Goal: Find specific page/section: Find specific page/section

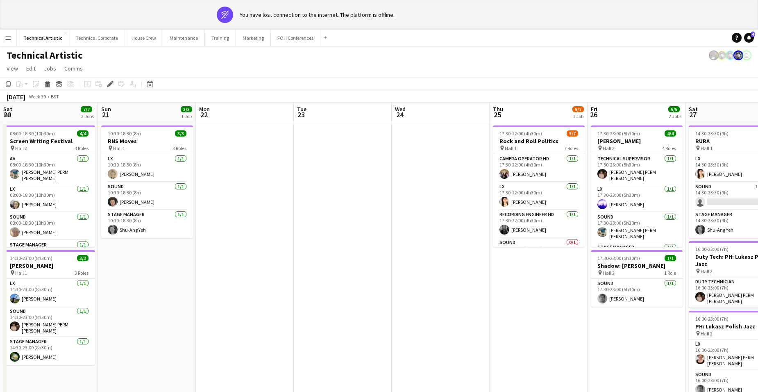
scroll to position [0, 282]
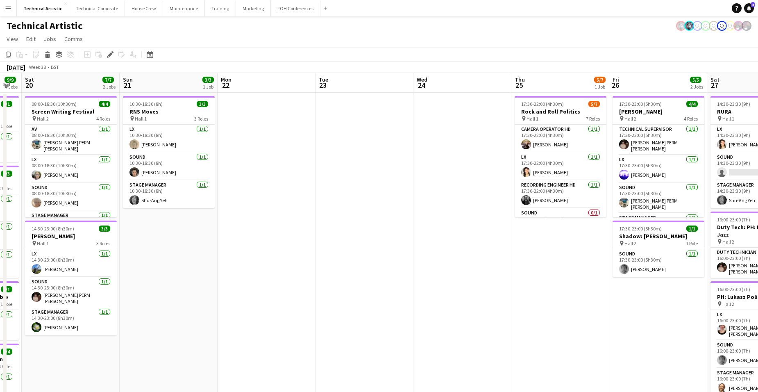
drag, startPoint x: 257, startPoint y: 255, endPoint x: 612, endPoint y: 243, distance: 355.8
click at [612, 243] on app-calendar-viewport "Thu 18 Fri 19 9/9 4 Jobs Sat 20 7/7 2 Jobs Sun 21 3/3 1 Job Mon 22 Tue 23 Wed 2…" at bounding box center [379, 279] width 758 height 413
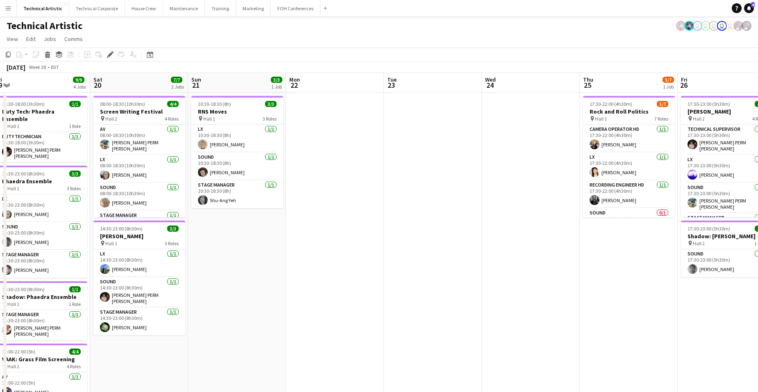
drag, startPoint x: 498, startPoint y: 274, endPoint x: 525, endPoint y: 276, distance: 26.7
click at [519, 276] on app-calendar-viewport "Wed 17 Thu 18 8/8 4 Jobs Fri 19 9/9 4 Jobs Sat 20 7/7 2 Jobs Sun 21 3/3 1 Job M…" at bounding box center [379, 279] width 758 height 413
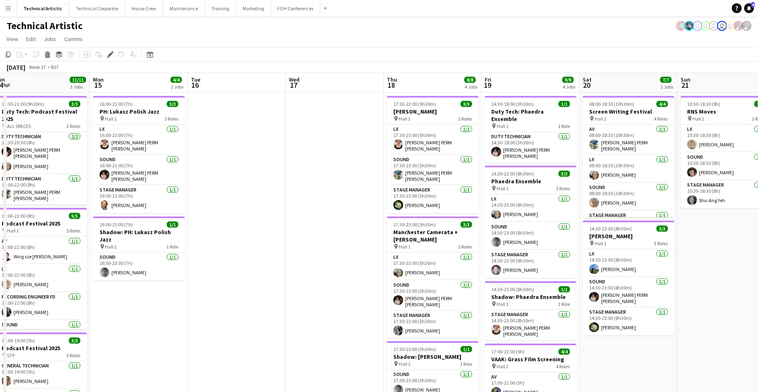
drag, startPoint x: 415, startPoint y: 274, endPoint x: 688, endPoint y: 265, distance: 273.8
click at [688, 265] on app-calendar-viewport "Fri 12 10/10 2 Jobs Sat 13 11/11 3 Jobs Sun 14 11/11 3 Jobs Mon 15 4/4 2 Jobs T…" at bounding box center [379, 279] width 758 height 413
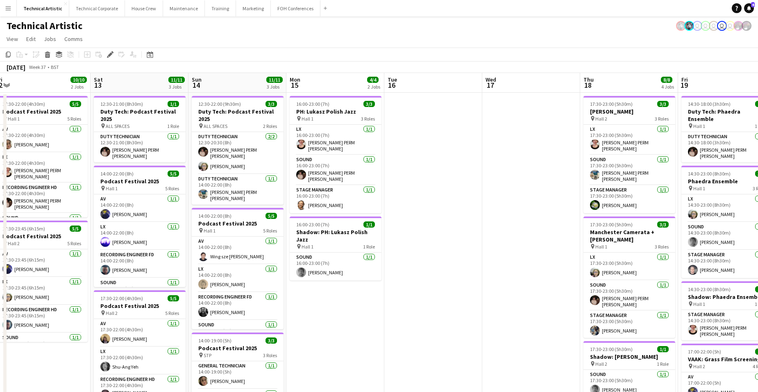
click at [595, 264] on app-calendar-viewport "Wed 10 2/2 1 Job Thu 11 8/9 3 Jobs Fri 12 10/10 2 Jobs Sat 13 11/11 3 Jobs Sun …" at bounding box center [379, 279] width 758 height 413
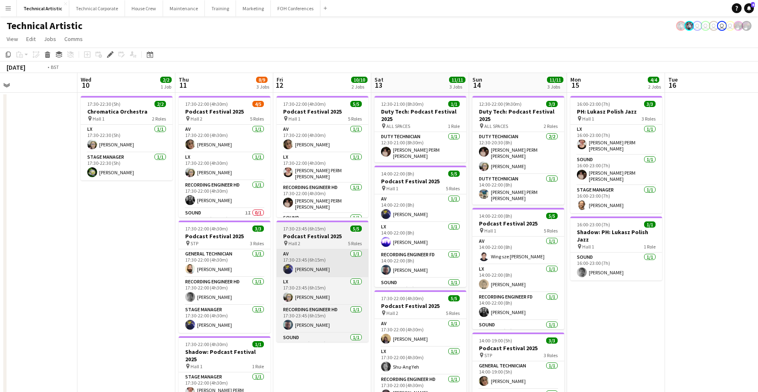
click at [644, 255] on app-calendar-viewport "Sun 7 20/21 4 Jobs Mon 8 Tue 9 Wed 10 2/2 1 Job Thu 11 8/9 3 Jobs Fri 12 10/10 …" at bounding box center [379, 331] width 758 height 516
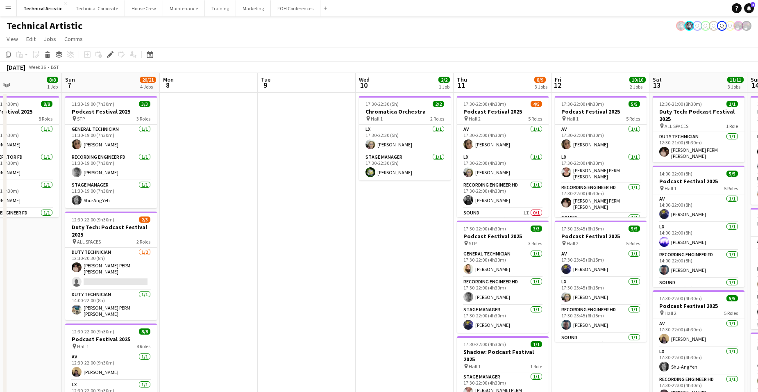
drag, startPoint x: 295, startPoint y: 247, endPoint x: 509, endPoint y: 254, distance: 213.6
click at [500, 254] on app-calendar-viewport "Thu 4 11/13 4 Jobs Fri 5 16/17 4 Jobs Sat 6 8/8 1 Job Sun 7 20/21 4 Jobs Mon 8 …" at bounding box center [379, 331] width 758 height 516
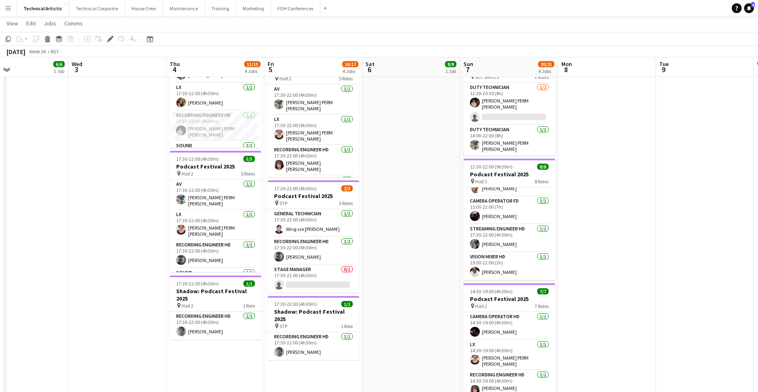
scroll to position [0, 222]
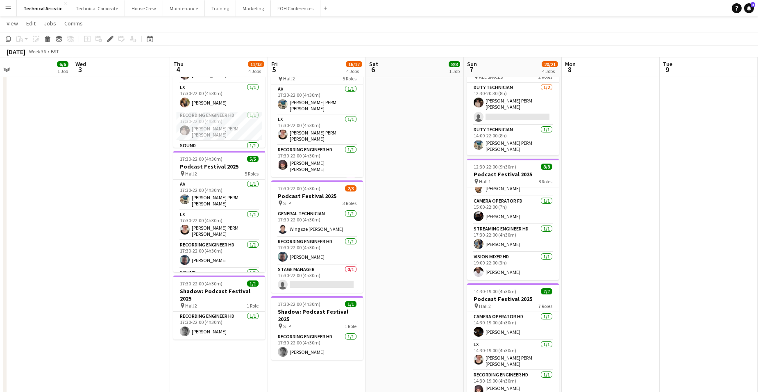
drag, startPoint x: 229, startPoint y: 249, endPoint x: 392, endPoint y: 245, distance: 163.1
click at [392, 245] on app-calendar-viewport "Sun 31 Mon 1 7/7 2 Jobs Tue 2 6/6 1 Job Wed 3 Thu 4 11/13 4 Jobs Fri 5 16/17 4 …" at bounding box center [379, 146] width 758 height 556
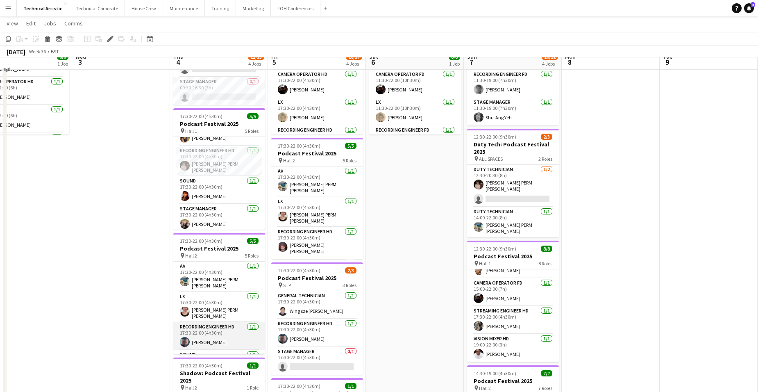
scroll to position [41, 0]
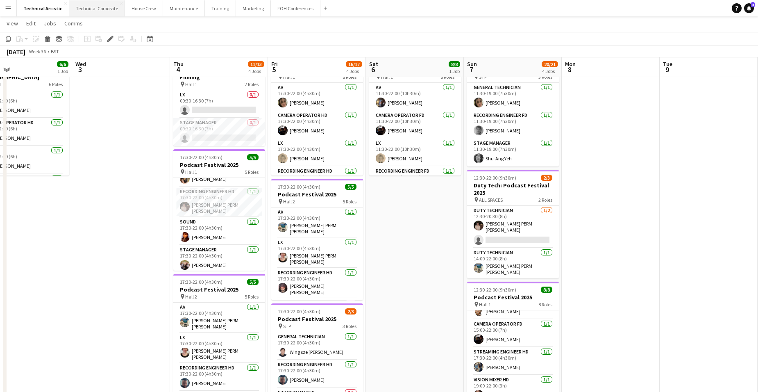
click at [98, 9] on button "Technical Corporate Close" at bounding box center [97, 8] width 56 height 16
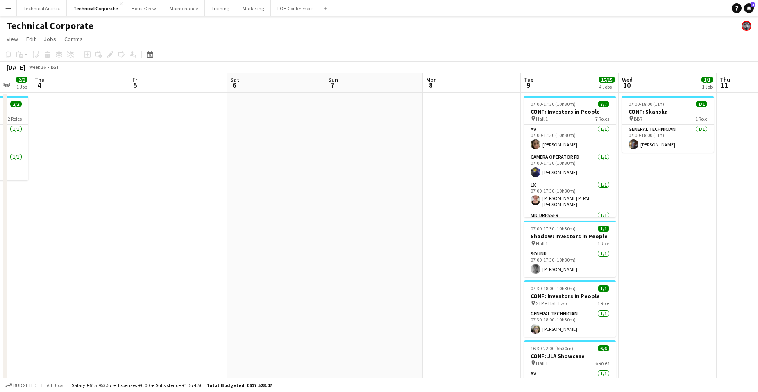
scroll to position [0, 263]
drag, startPoint x: 719, startPoint y: 234, endPoint x: 358, endPoint y: 246, distance: 361.5
click at [358, 246] on app-calendar-viewport "Mon 1 Tue 2 Wed 3 2/2 1 Job Thu 4 Fri 5 Sat 6 Sun 7 Mon 8 Tue 9 15/15 4 Jobs We…" at bounding box center [379, 283] width 758 height 421
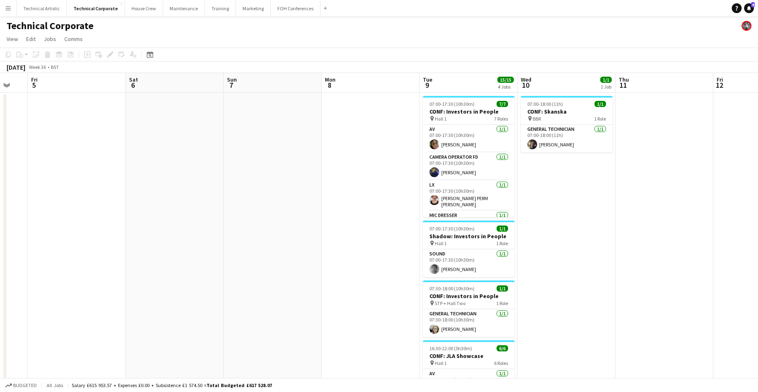
scroll to position [0, 267]
drag, startPoint x: 510, startPoint y: 234, endPoint x: 409, endPoint y: 235, distance: 101.2
click at [409, 235] on app-calendar-viewport "Tue 2 Wed 3 2/2 1 Job Thu 4 Fri 5 Sat 6 Sun 7 Mon 8 Tue 9 15/15 4 Jobs Wed 10 1…" at bounding box center [379, 283] width 758 height 421
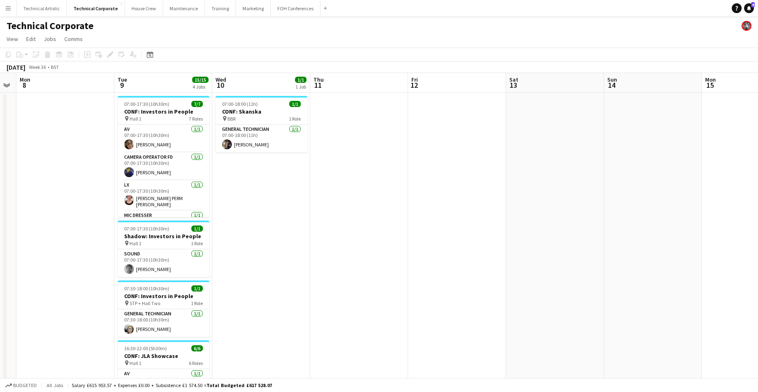
scroll to position [0, 281]
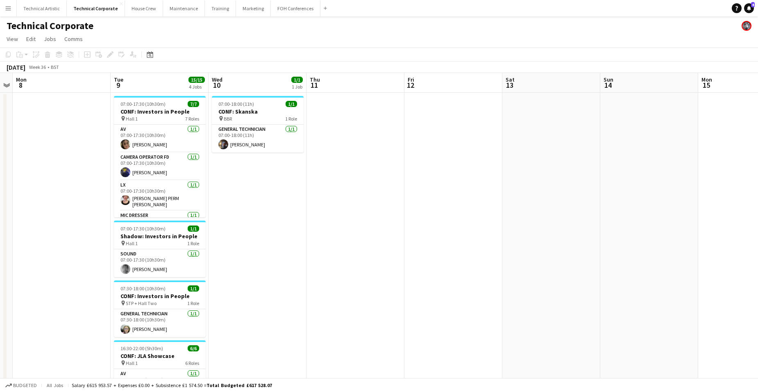
drag, startPoint x: 696, startPoint y: 218, endPoint x: 388, endPoint y: 223, distance: 308.1
click at [388, 223] on app-calendar-viewport "Fri 5 Sat 6 Sun 7 Mon 8 Tue 9 15/15 4 Jobs Wed 10 1/1 1 Job Thu 11 Fri 12 Sat 1…" at bounding box center [379, 394] width 758 height 642
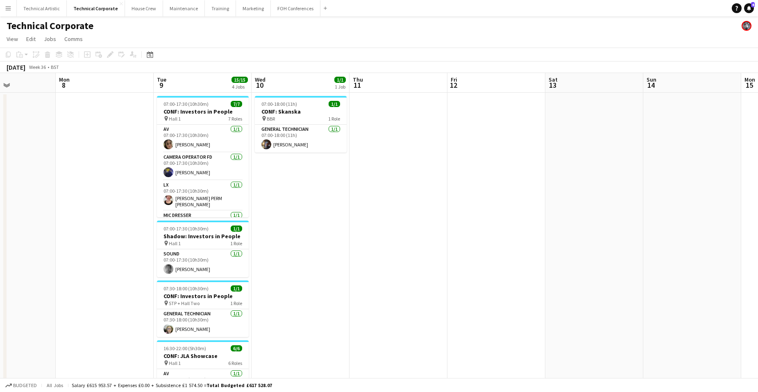
scroll to position [0, 219]
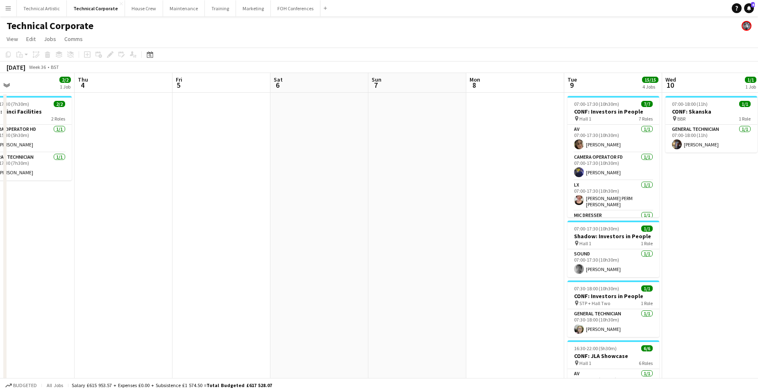
drag, startPoint x: 54, startPoint y: 178, endPoint x: 508, endPoint y: 143, distance: 454.9
click at [508, 143] on app-calendar-viewport "Mon 1 Tue 2 Wed 3 2/2 1 Job Thu 4 Fri 5 Sat 6 Sun 7 Mon 8 Tue 9 15/15 4 Jobs We…" at bounding box center [379, 394] width 758 height 642
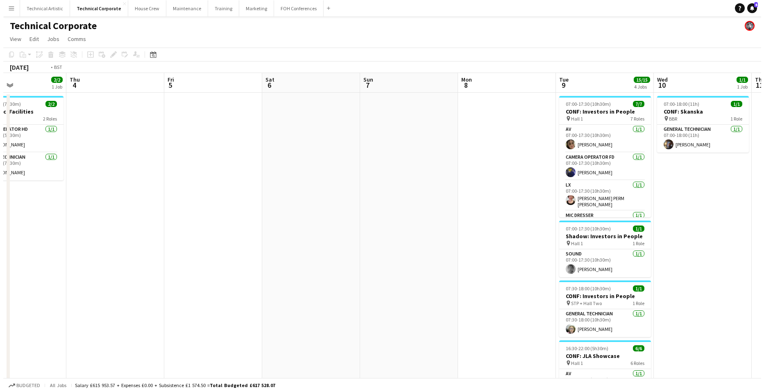
scroll to position [0, 248]
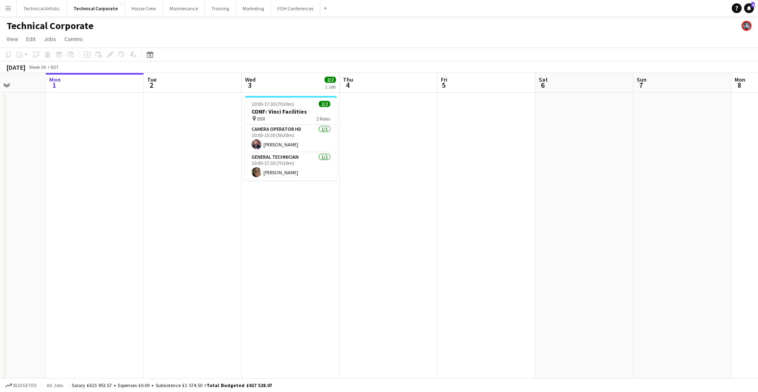
drag, startPoint x: 117, startPoint y: 236, endPoint x: 382, endPoint y: 204, distance: 267.0
click at [382, 204] on app-calendar-viewport "Fri 29 Sat 30 1/1 1 Job Sun 31 Mon 1 Tue 2 Wed 3 2/2 1 Job Thu 4 Fri 5 Sat 6 Su…" at bounding box center [379, 394] width 758 height 642
click at [134, 8] on button "House Crew Close" at bounding box center [144, 8] width 38 height 16
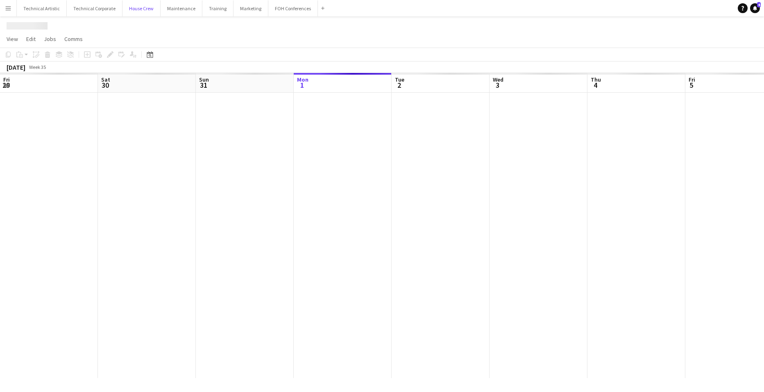
scroll to position [0, 196]
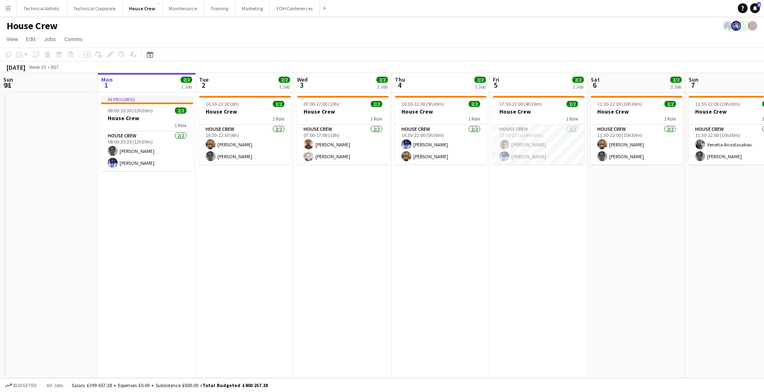
click at [444, 183] on app-date-cell "16:30-22:00 (5h30m) 2/2 House Crew 1 Role House Crew 2/2 16:30-22:00 (5h30m) Ed…" at bounding box center [441, 235] width 98 height 285
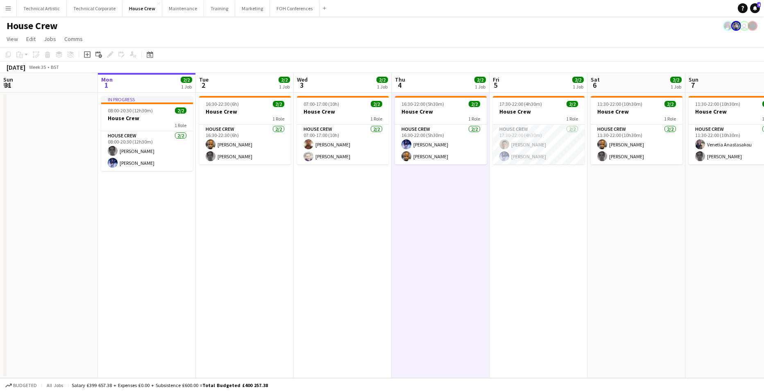
click at [223, 180] on app-date-cell "16:30-22:30 (6h) 2/2 House Crew 1 Role House Crew 2/2 16:30-22:30 (6h) Rhyan Jo…" at bounding box center [245, 235] width 98 height 285
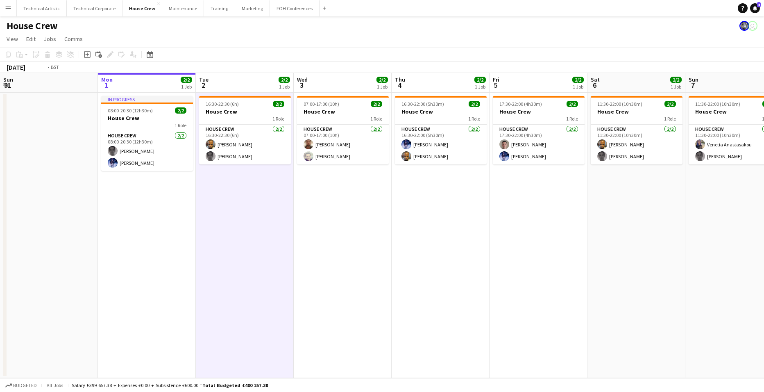
drag, startPoint x: 536, startPoint y: 290, endPoint x: 428, endPoint y: 273, distance: 109.0
click at [57, 220] on app-calendar-viewport "Fri 29 2/2 1 Job Sat 30 Sun 31 Mon 1 2/2 1 Job Tue 2 2/2 1 Job Wed 3 2/2 1 Job …" at bounding box center [382, 225] width 764 height 305
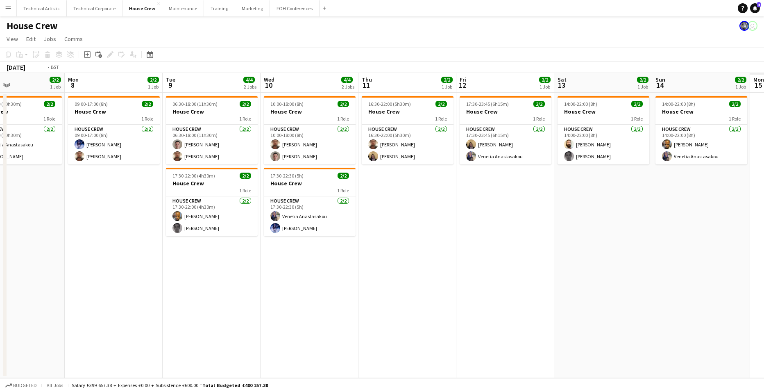
drag, startPoint x: 474, startPoint y: 280, endPoint x: 175, endPoint y: 228, distance: 303.9
click at [153, 230] on app-calendar-viewport "Thu 4 2/2 1 Job Fri 5 2/2 1 Job Sat 6 2/2 1 Job Sun 7 2/2 1 Job Mon 8 2/2 1 Job…" at bounding box center [382, 225] width 764 height 305
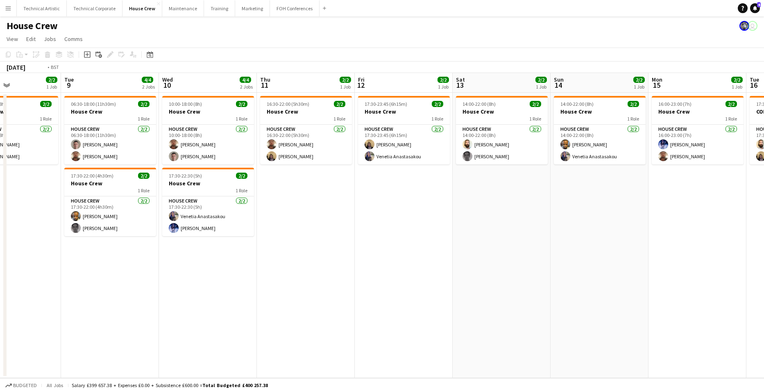
drag, startPoint x: 165, startPoint y: 238, endPoint x: 630, endPoint y: 279, distance: 467.2
click at [654, 272] on app-calendar-viewport "Fri 5 2/2 1 Job Sat 6 2/2 1 Job Sun 7 2/2 1 Job Mon 8 2/2 1 Job Tue 9 4/4 2 Job…" at bounding box center [382, 225] width 764 height 305
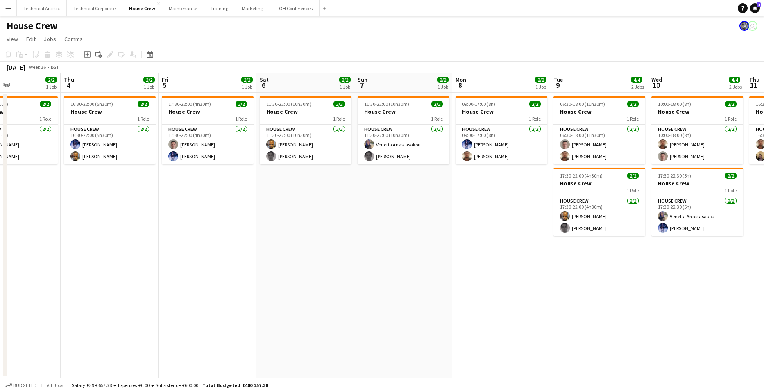
drag, startPoint x: 286, startPoint y: 240, endPoint x: 584, endPoint y: 259, distance: 298.1
click at [622, 258] on app-calendar-viewport "Mon 1 2/2 1 Job Tue 2 2/2 1 Job Wed 3 2/2 1 Job Thu 4 2/2 1 Job Fri 5 2/2 1 Job…" at bounding box center [382, 225] width 764 height 305
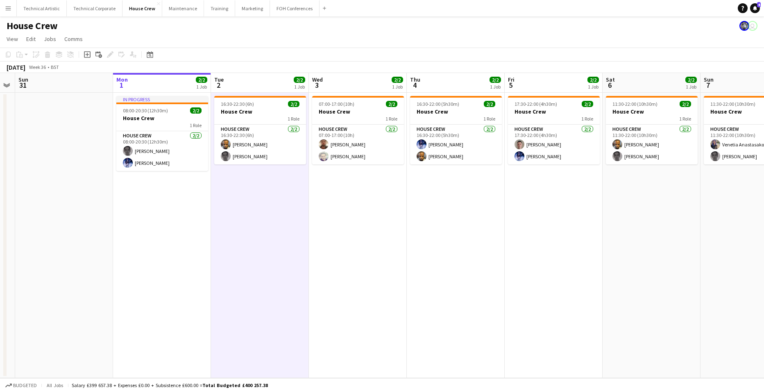
drag, startPoint x: 333, startPoint y: 232, endPoint x: 351, endPoint y: 242, distance: 20.5
click at [550, 256] on app-calendar-viewport "Fri 29 2/2 1 Job Sat 30 Sun 31 Mon 1 2/2 1 Job Tue 2 2/2 1 Job Wed 3 2/2 1 Job …" at bounding box center [382, 225] width 764 height 305
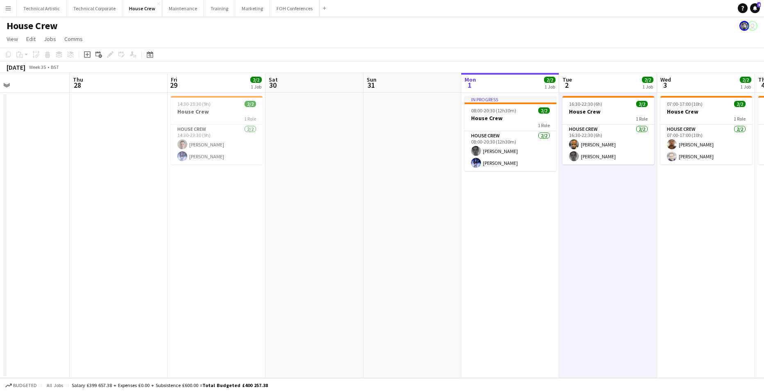
drag, startPoint x: 218, startPoint y: 216, endPoint x: 500, endPoint y: 230, distance: 283.0
click at [437, 225] on app-calendar-viewport "Mon 25 4/4 1 Job Tue 26 3/3 2 Jobs Wed 27 Thu 28 Fri 29 2/2 1 Job Sat 30 Sun 31…" at bounding box center [382, 225] width 764 height 305
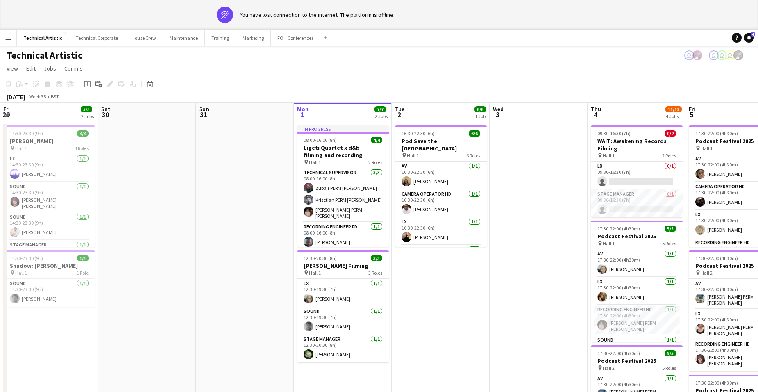
scroll to position [0, 196]
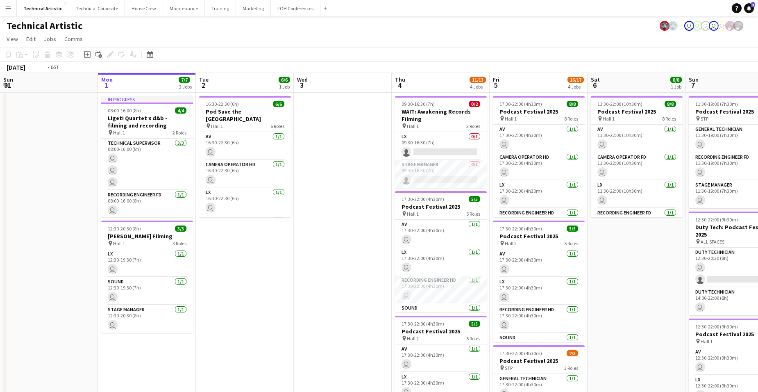
drag, startPoint x: 345, startPoint y: 224, endPoint x: -21, endPoint y: 187, distance: 367.3
click at [0, 187] on html "Menu Boards Boards Boards All jobs Status Workforce Workforce My Workforce Recr…" at bounding box center [379, 294] width 758 height 589
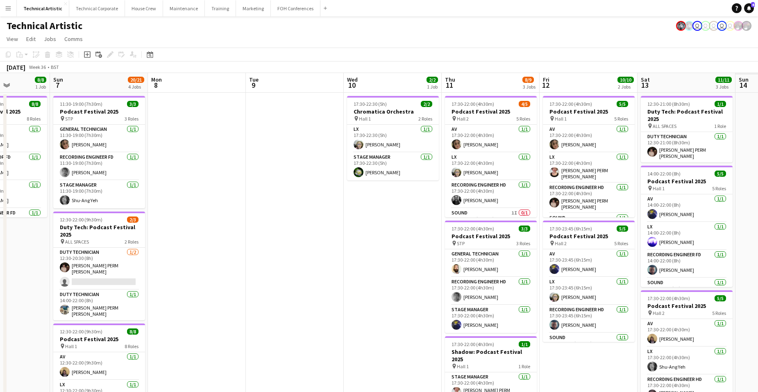
scroll to position [0, 295]
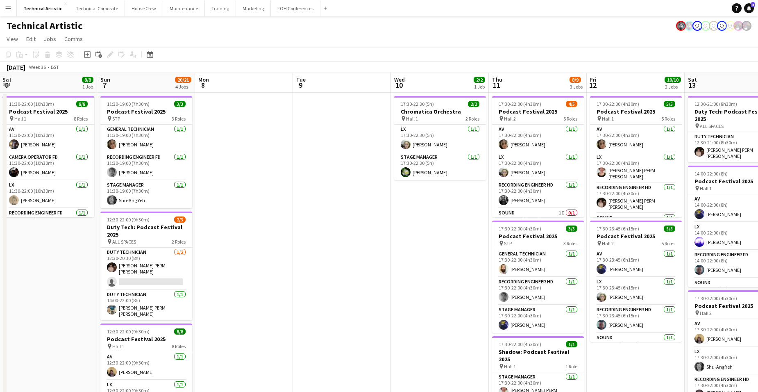
drag, startPoint x: 583, startPoint y: 168, endPoint x: 314, endPoint y: 165, distance: 269.2
click at [314, 165] on app-calendar-viewport "Wed 3 Thu 4 11/13 4 Jobs Fri 5 16/17 4 Jobs Sat 6 8/8 1 Job Sun 7 20/21 4 Jobs …" at bounding box center [379, 331] width 758 height 516
click at [230, 78] on app-board-header-date "Mon 8" at bounding box center [244, 83] width 98 height 20
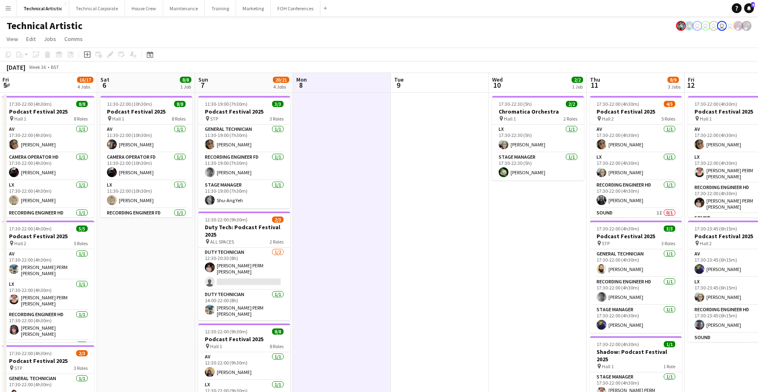
drag, startPoint x: 511, startPoint y: 214, endPoint x: 621, endPoint y: 208, distance: 109.6
click at [544, 212] on app-calendar-viewport "Tue 2 6/6 1 Job Wed 3 Thu 4 11/13 4 Jobs Fri 5 16/17 4 Jobs Sat 6 8/8 1 Job Sun…" at bounding box center [379, 331] width 758 height 516
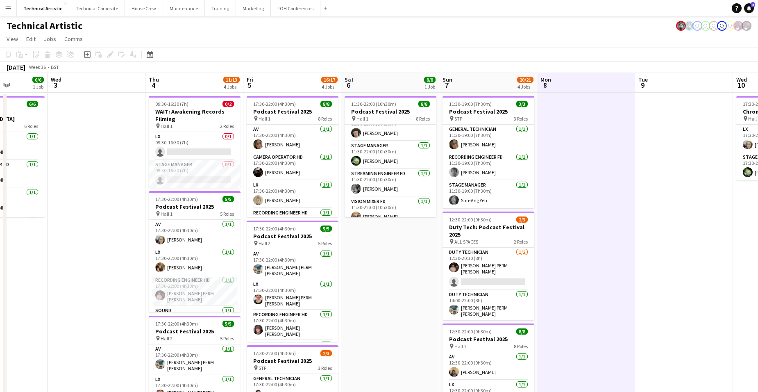
scroll to position [130, 0]
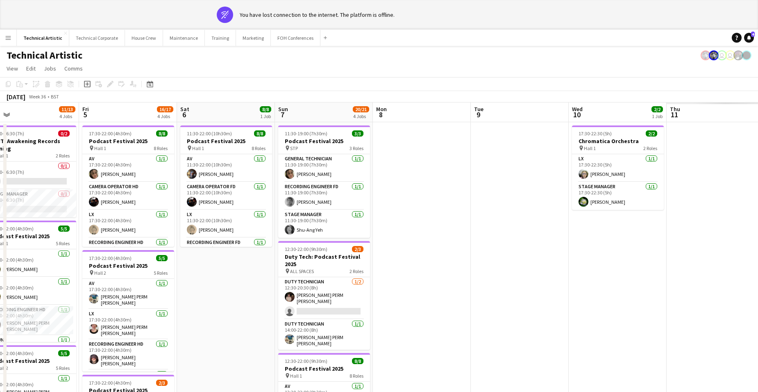
drag, startPoint x: 601, startPoint y: 262, endPoint x: 39, endPoint y: 195, distance: 566.9
click at [35, 195] on app-calendar-viewport "Tue 2 6/6 1 Job Wed 3 Thu 4 11/13 4 Jobs Fri 5 16/17 4 Jobs Sat 6 8/8 1 Job Sun…" at bounding box center [379, 360] width 758 height 516
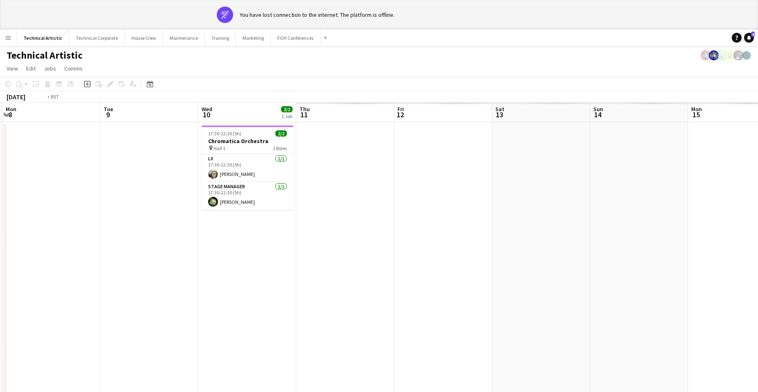
scroll to position [0, 264]
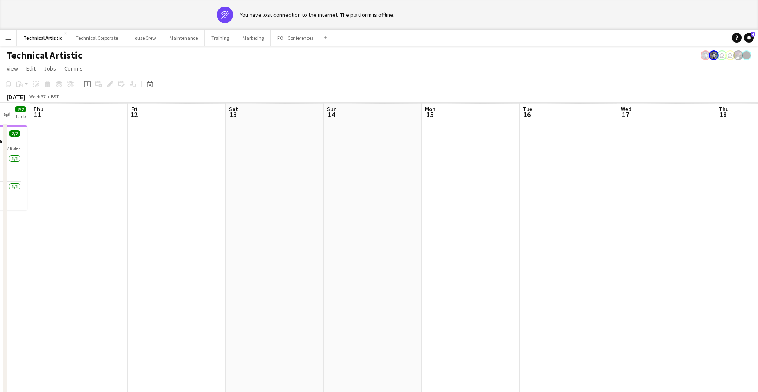
drag, startPoint x: 566, startPoint y: 240, endPoint x: 104, endPoint y: 227, distance: 462.3
click at [104, 227] on app-calendar-viewport "Mon 8 Tue 9 Wed 10 2/2 1 Job Thu 11 Fri 12 Sat 13 Sun 14 Mon 15 Tue 16 Wed 17 T…" at bounding box center [379, 360] width 758 height 516
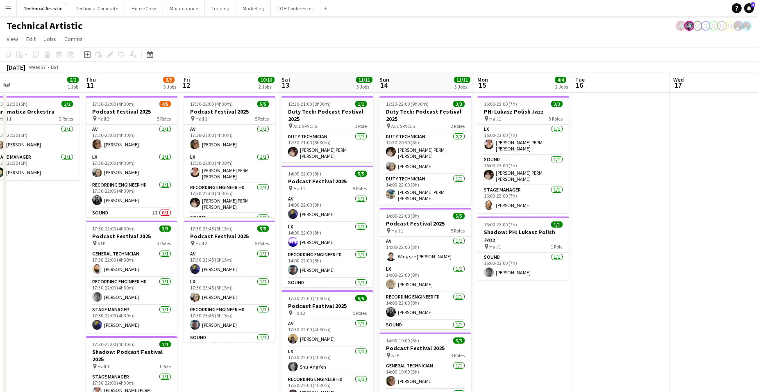
scroll to position [0, 310]
drag, startPoint x: 278, startPoint y: 200, endPoint x: 330, endPoint y: 202, distance: 52.0
click at [330, 202] on app-calendar-viewport "Sun 7 20/21 4 Jobs Mon 8 Tue 9 Wed 10 2/2 1 Job Thu 11 8/9 3 Jobs Fri 12 10/10 …" at bounding box center [379, 331] width 758 height 516
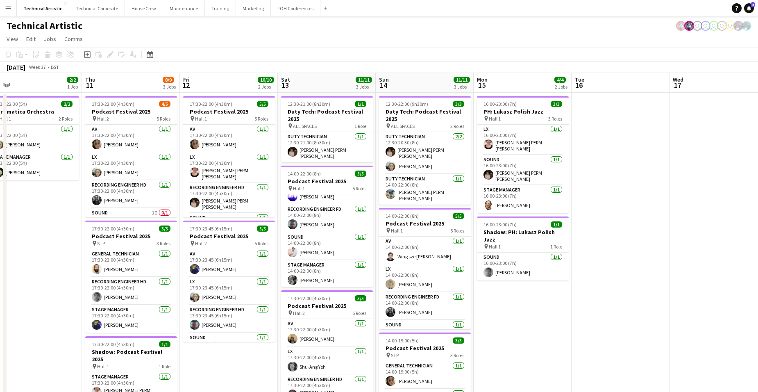
scroll to position [47, 0]
click at [339, 260] on app-calendar-viewport "Sun 7 20/21 4 Jobs Mon 8 Tue 9 Wed 10 2/2 1 Job Thu 11 8/9 3 Jobs Fri 12 10/10 …" at bounding box center [379, 331] width 758 height 516
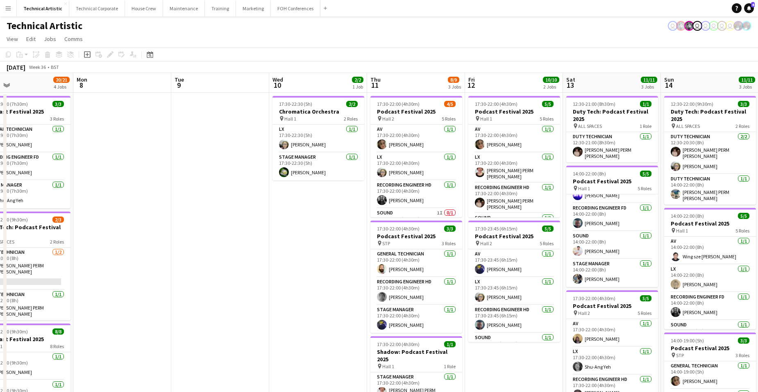
click at [470, 265] on app-calendar-viewport "Fri 5 Sat 6 8/8 1 Job Sun 7 20/21 4 Jobs Mon 8 Tue 9 Wed 10 2/2 1 Job Thu 11 8/…" at bounding box center [379, 331] width 758 height 516
drag, startPoint x: 302, startPoint y: 270, endPoint x: 313, endPoint y: 273, distance: 12.3
click at [495, 270] on app-calendar-viewport "Fri 5 16/17 4 Jobs Sat 6 8/8 1 Job Sun 7 20/21 4 Jobs Mon 8 Tue 9 Wed 10 2/2 1 …" at bounding box center [379, 331] width 758 height 516
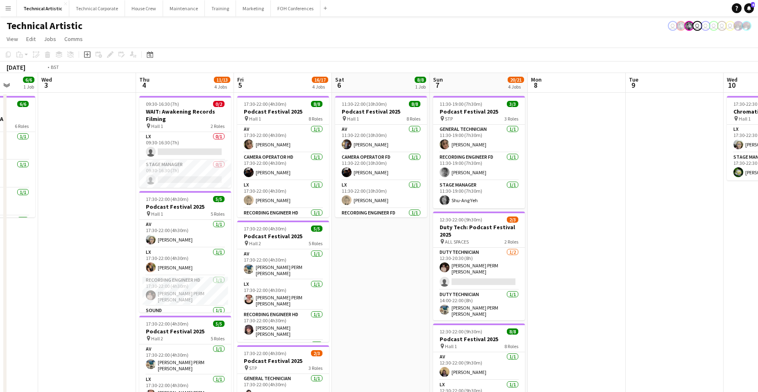
drag, startPoint x: 290, startPoint y: 247, endPoint x: 348, endPoint y: 250, distance: 57.8
click at [346, 250] on app-calendar-viewport "Sun 31 Mon 1 7/7 2 Jobs Tue 2 6/6 1 Job Wed 3 Thu 4 11/13 4 Jobs Fri 5 16/17 4 …" at bounding box center [379, 331] width 758 height 516
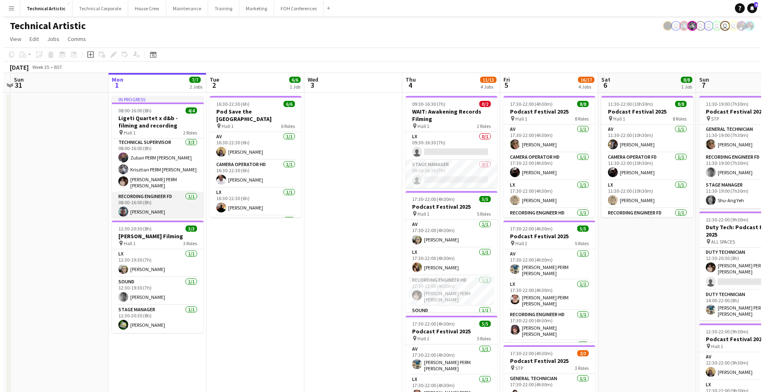
scroll to position [0, 0]
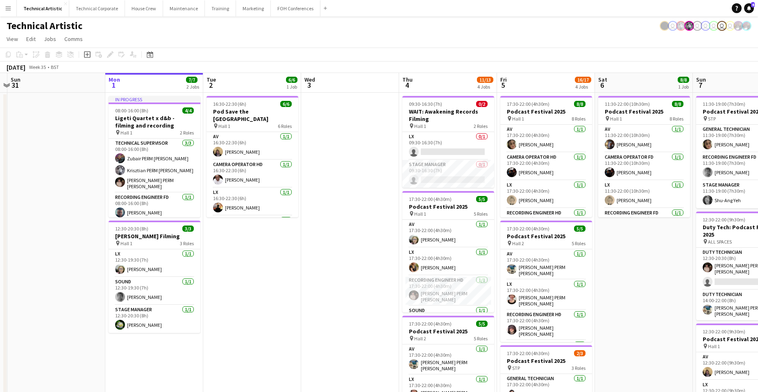
click at [145, 348] on app-date-cell "In progress 08:00-16:00 (8h) 4/4 Ligeti Quartet x d&b - filming and recording p…" at bounding box center [154, 341] width 98 height 497
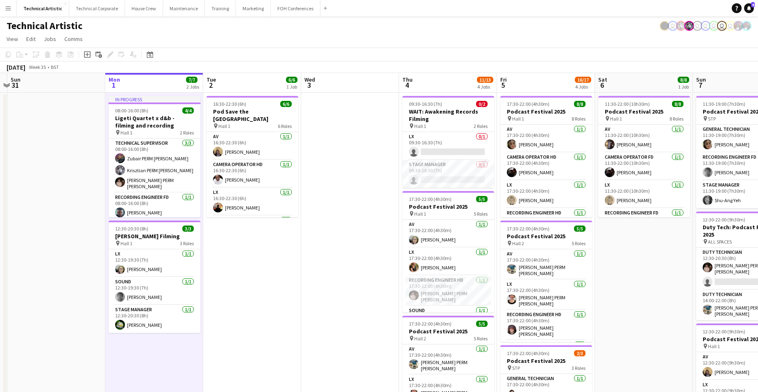
click at [145, 348] on app-date-cell "In progress 08:00-16:00 (8h) 4/4 Ligeti Quartet x d&b - filming and recording p…" at bounding box center [154, 341] width 98 height 497
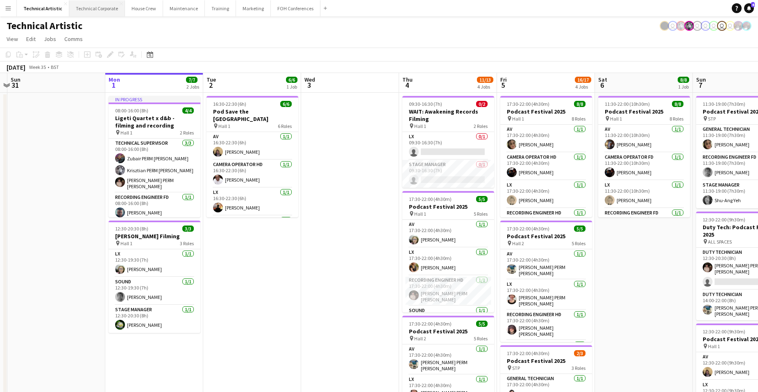
click at [88, 11] on button "Technical Corporate Close" at bounding box center [97, 8] width 56 height 16
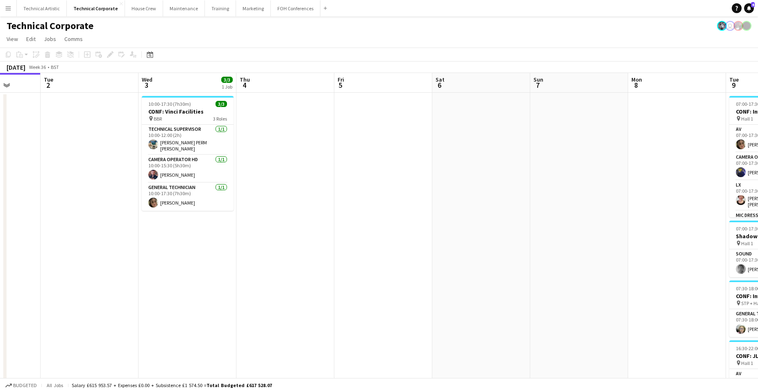
scroll to position [0, 284]
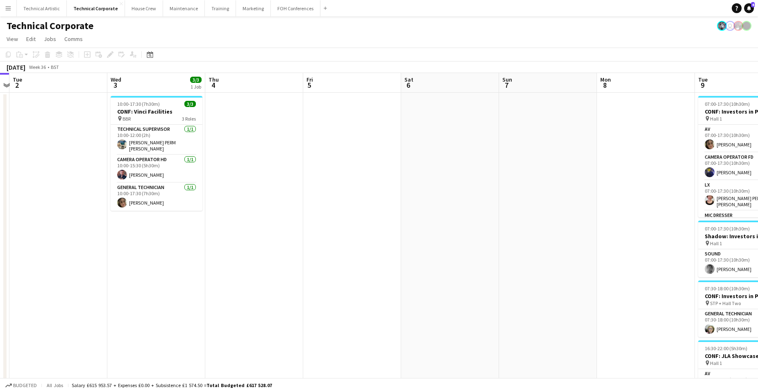
drag, startPoint x: 651, startPoint y: 246, endPoint x: 465, endPoint y: 258, distance: 186.8
click at [465, 258] on app-calendar-viewport "Sat 30 1/1 1 Job Sun 31 Mon 1 Tue 2 Wed 3 3/3 1 Job Thu 4 Fri 5 Sat 6 Sun 7 Mon…" at bounding box center [379, 283] width 758 height 421
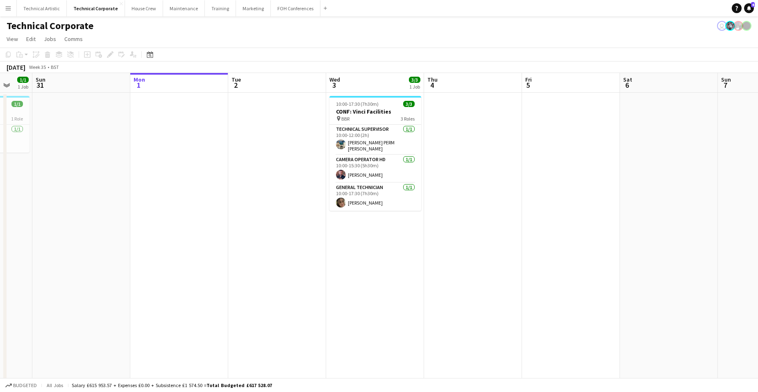
scroll to position [0, 242]
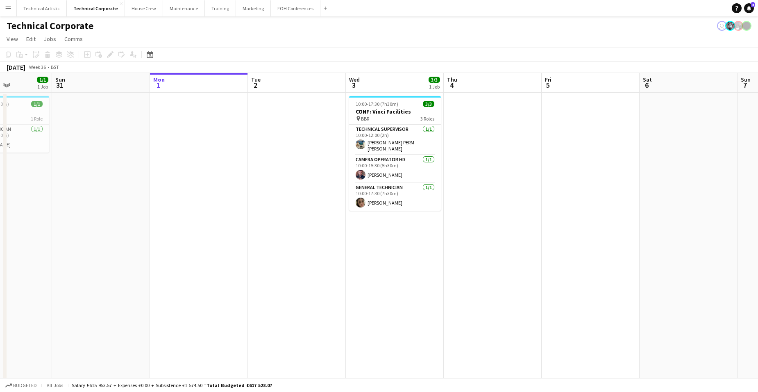
drag, startPoint x: 110, startPoint y: 243, endPoint x: 348, endPoint y: 239, distance: 238.5
click at [348, 239] on app-calendar-viewport "Thu 28 Fri 29 Sat 30 1/1 1 Job Sun 31 Mon 1 Tue 2 Wed 3 3/3 1 Job Thu 4 Fri 5 S…" at bounding box center [379, 283] width 758 height 421
